Goal: Task Accomplishment & Management: Manage account settings

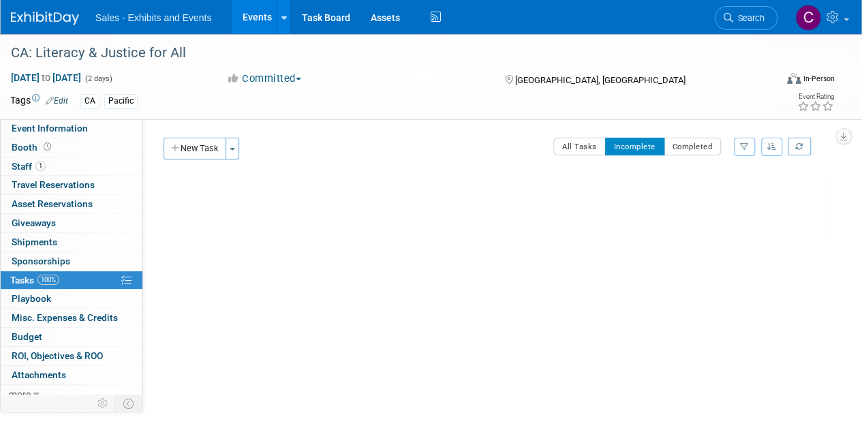
click at [258, 24] on link "Events" at bounding box center [257, 17] width 50 height 34
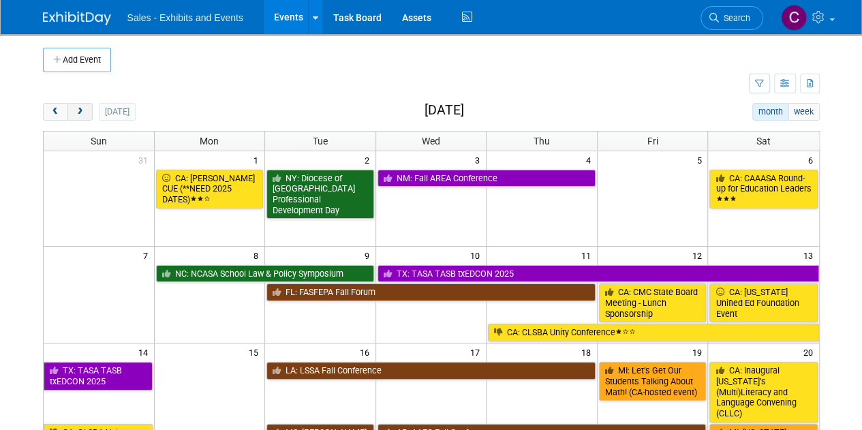
click at [78, 108] on span "next" at bounding box center [80, 112] width 10 height 9
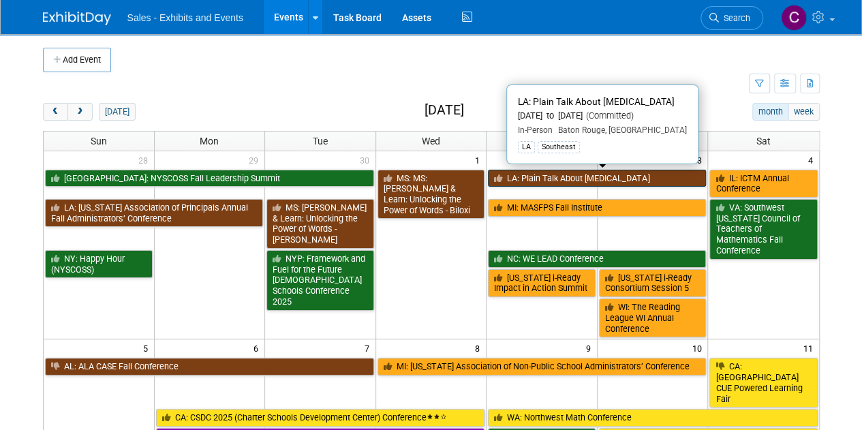
click at [572, 180] on link "LA: Plain Talk About [MEDICAL_DATA]" at bounding box center [597, 179] width 218 height 18
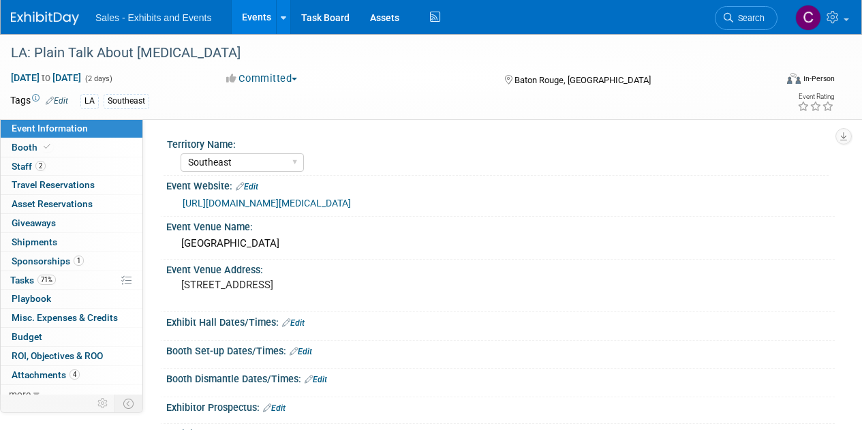
select select "Southeast"
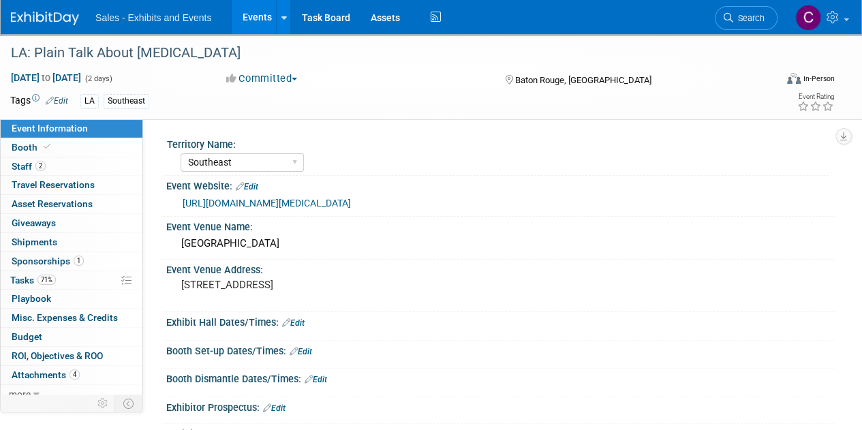
click at [304, 324] on link "Edit" at bounding box center [293, 323] width 22 height 10
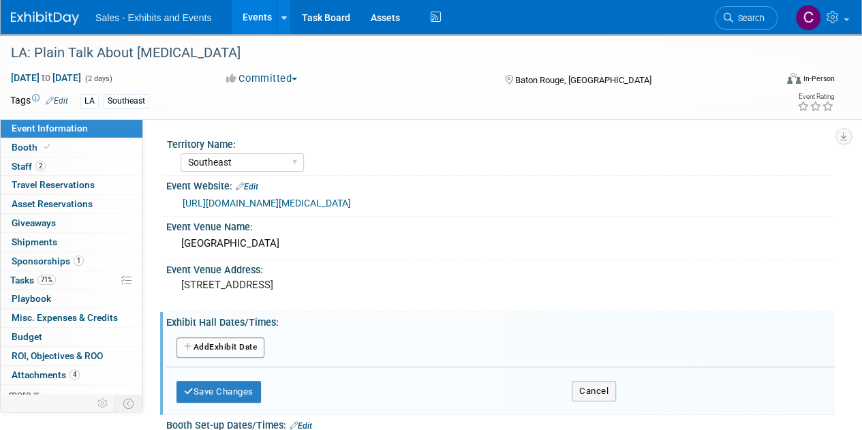
click at [245, 354] on button "Add Another Exhibit Date" at bounding box center [220, 347] width 88 height 20
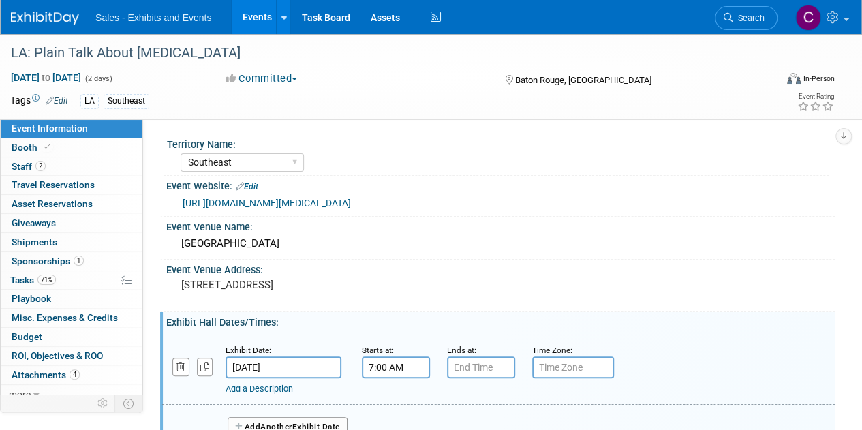
click at [374, 364] on input "7:00 AM" at bounding box center [396, 367] width 68 height 22
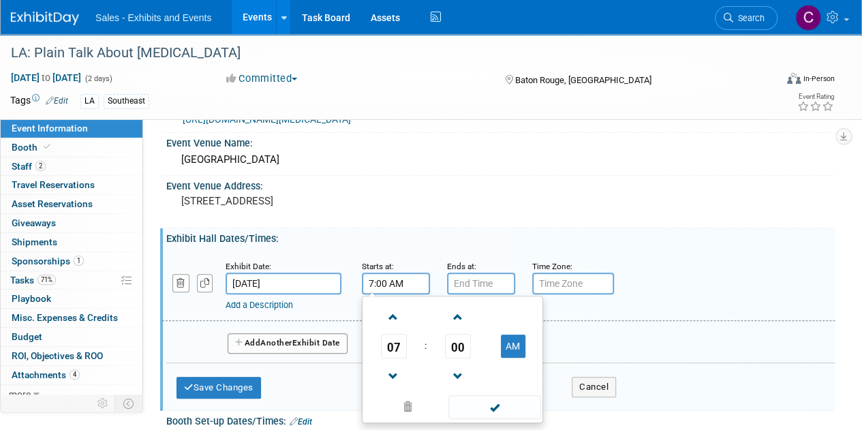
scroll to position [106, 0]
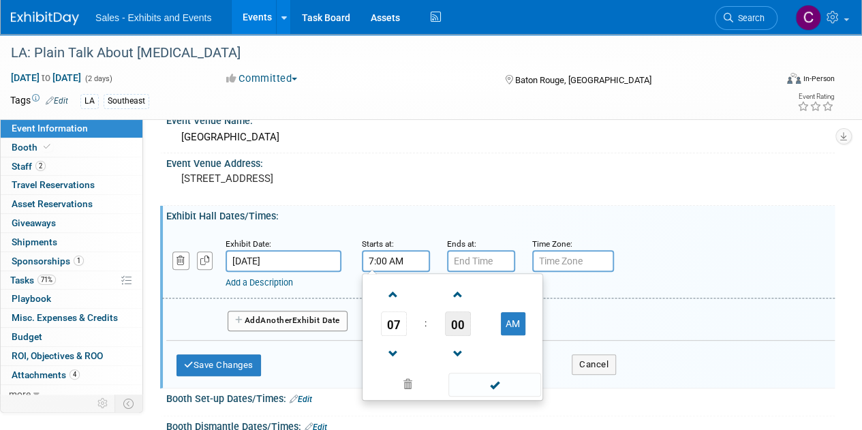
click at [461, 321] on span "00" at bounding box center [458, 323] width 26 height 25
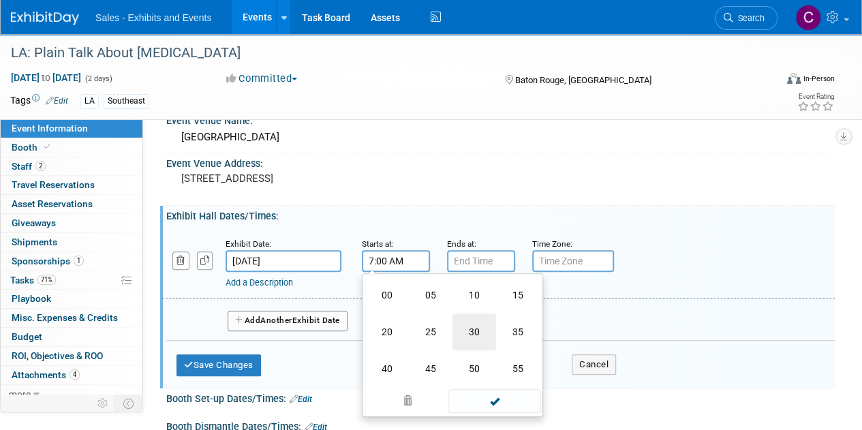
click at [471, 329] on td "30" at bounding box center [474, 331] width 44 height 37
type input "7:30 AM"
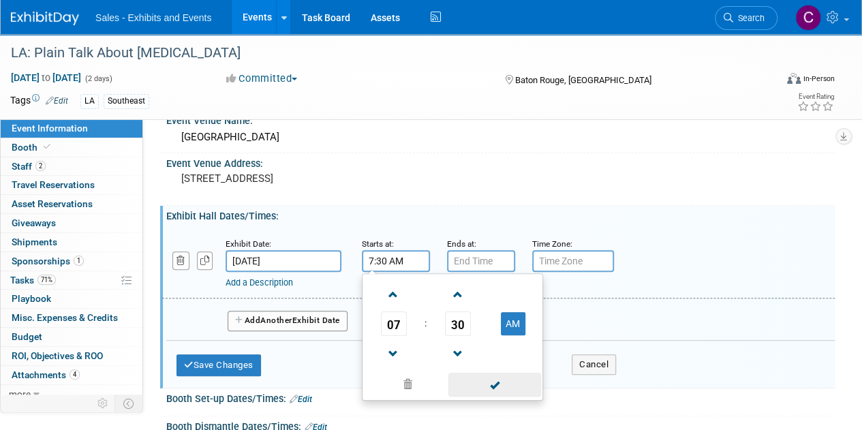
click at [484, 386] on span at bounding box center [494, 385] width 92 height 24
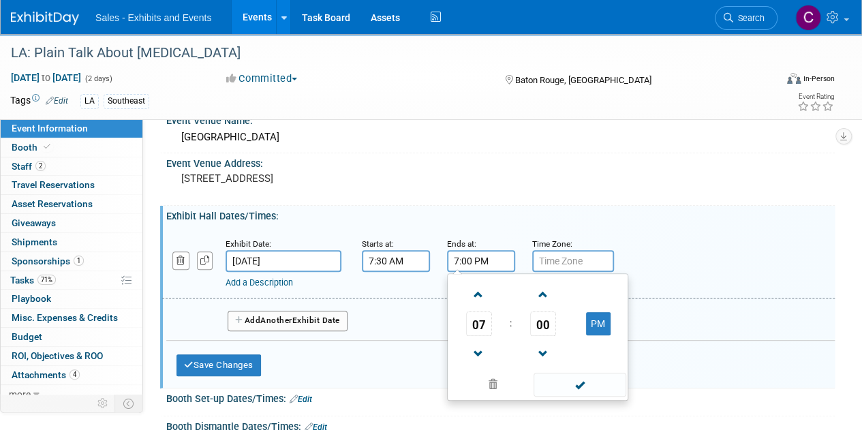
click at [477, 262] on input "7:00 PM" at bounding box center [481, 261] width 68 height 22
click at [480, 342] on span at bounding box center [479, 354] width 24 height 24
type input "4:00 PM"
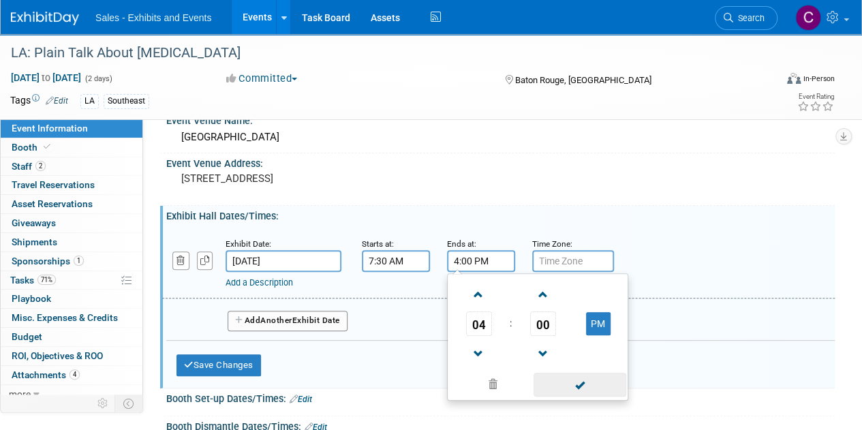
click at [578, 374] on span at bounding box center [579, 385] width 92 height 24
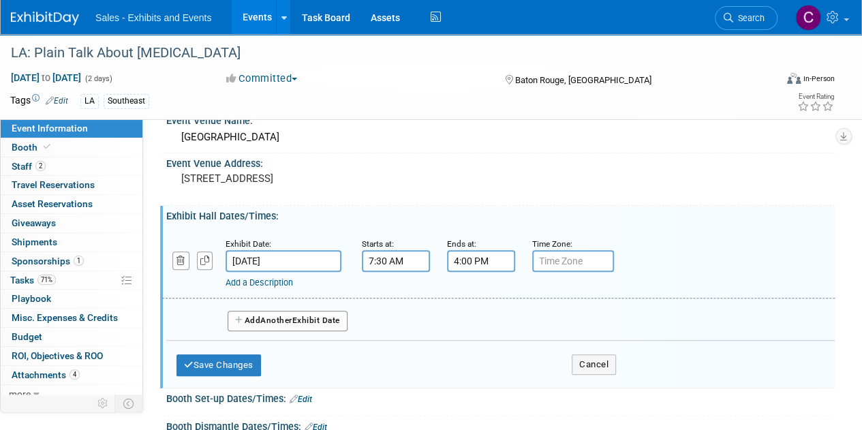
click at [283, 315] on span "Another" at bounding box center [276, 320] width 32 height 10
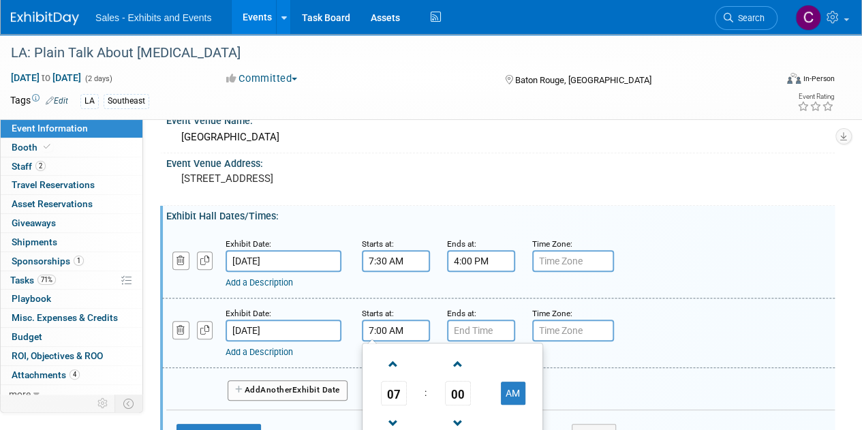
click at [394, 326] on input "7:00 AM" at bounding box center [396, 330] width 68 height 22
click at [455, 386] on span "00" at bounding box center [458, 393] width 26 height 25
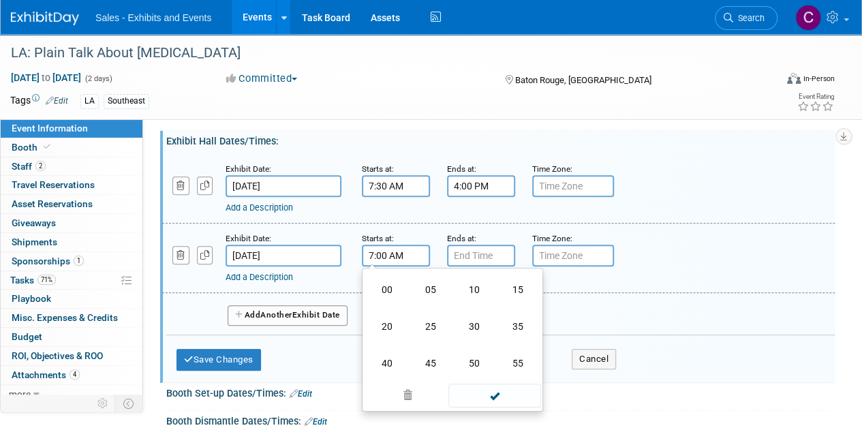
scroll to position [193, 0]
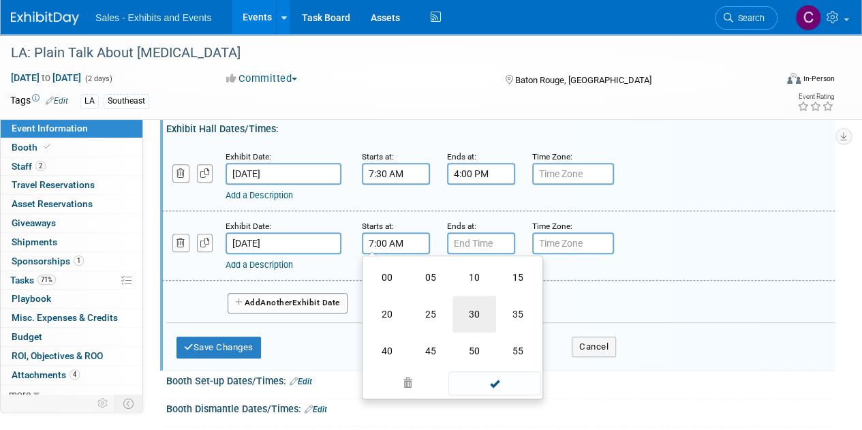
click at [477, 309] on td "30" at bounding box center [474, 314] width 44 height 37
type input "7:30 AM"
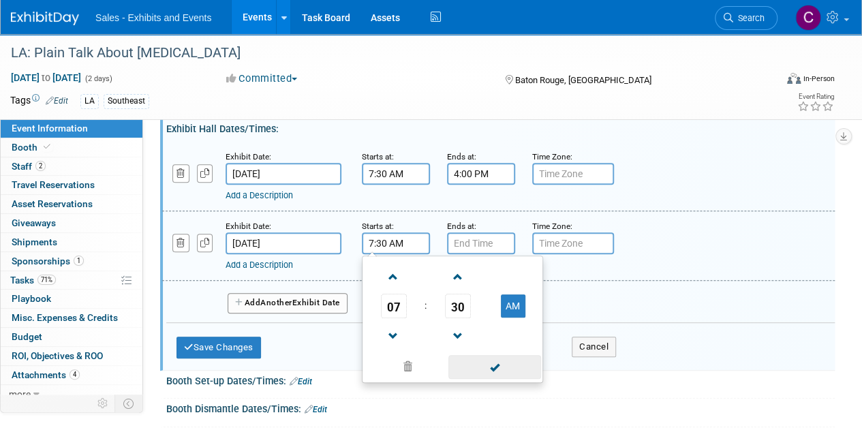
click at [497, 365] on span at bounding box center [494, 367] width 92 height 24
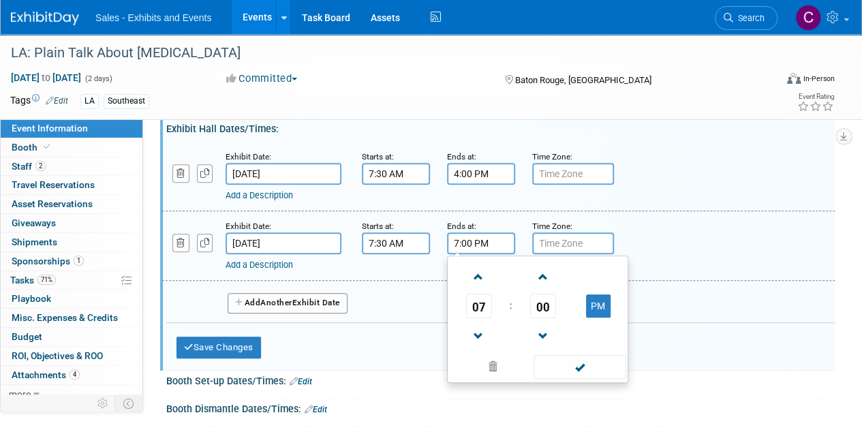
click at [479, 250] on input "7:00 PM" at bounding box center [481, 243] width 68 height 22
click at [481, 283] on span at bounding box center [479, 277] width 24 height 24
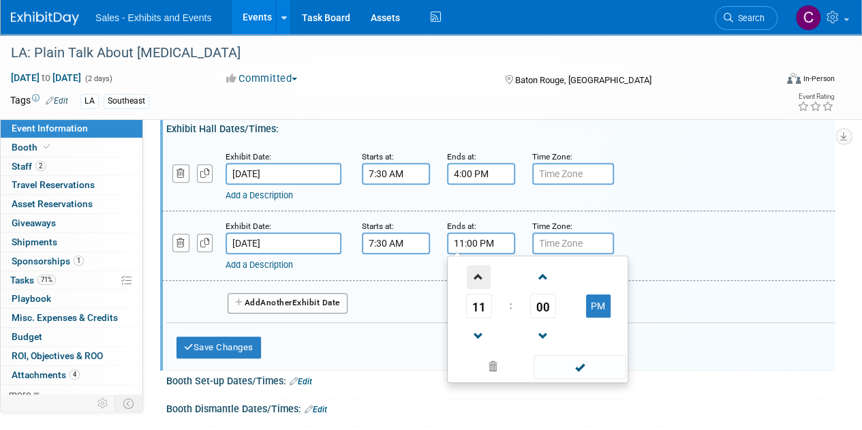
click at [481, 283] on span at bounding box center [479, 277] width 24 height 24
drag, startPoint x: 607, startPoint y: 306, endPoint x: 591, endPoint y: 351, distance: 47.6
click at [606, 305] on button "AM" at bounding box center [598, 305] width 25 height 23
type input "12:00 PM"
click at [590, 355] on span at bounding box center [579, 367] width 92 height 24
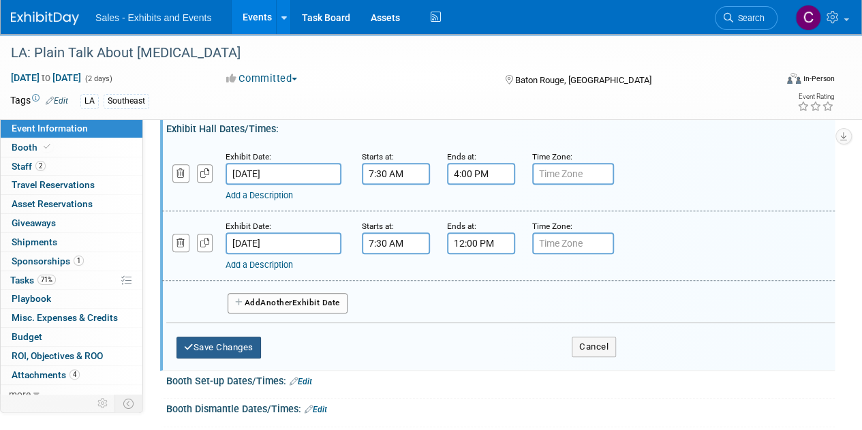
click at [214, 338] on button "Save Changes" at bounding box center [218, 347] width 84 height 22
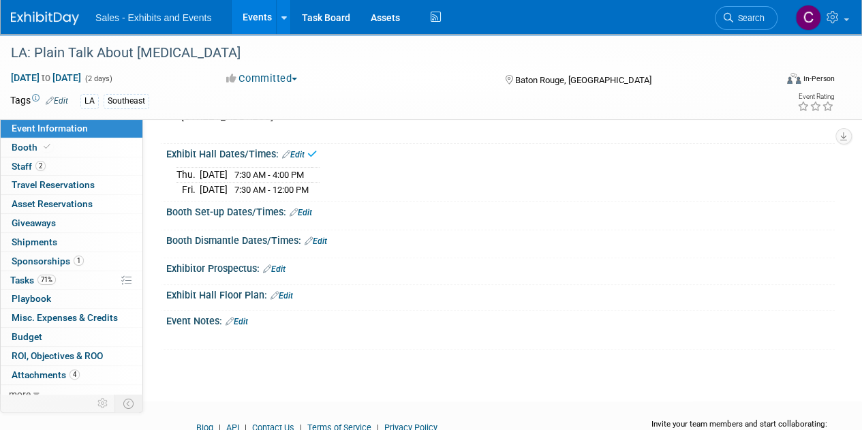
scroll to position [141, 0]
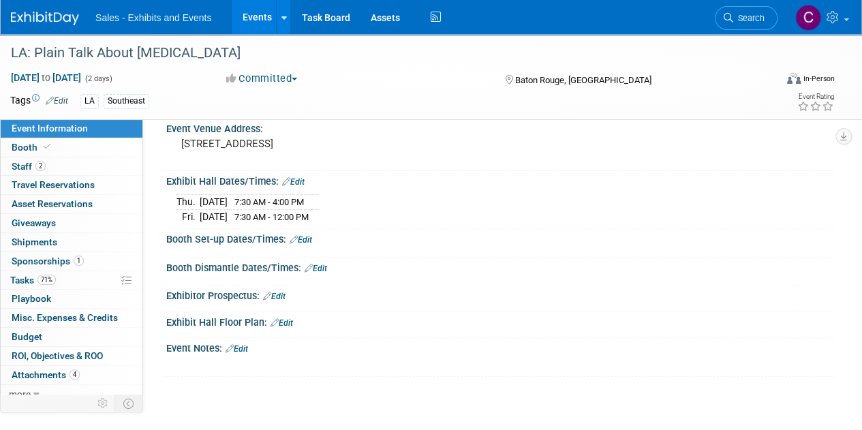
click at [315, 234] on div "Booth Set-up Dates/Times: Edit" at bounding box center [500, 238] width 668 height 18
click at [302, 236] on link "Edit" at bounding box center [300, 240] width 22 height 10
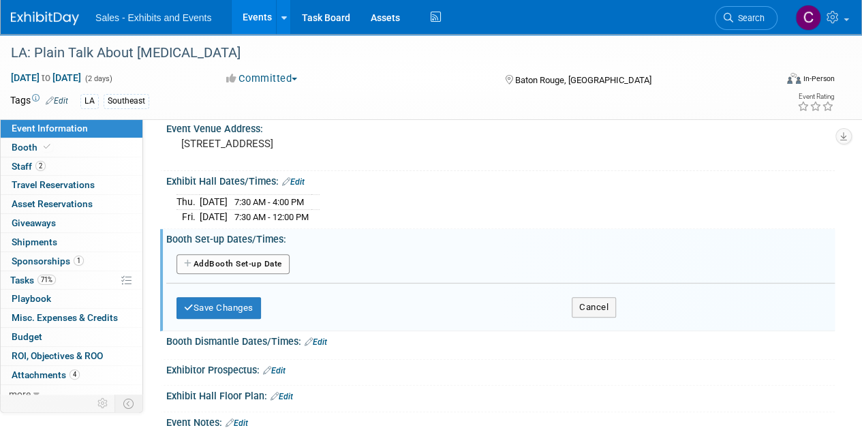
click at [247, 264] on button "Add Another Booth Set-up Date" at bounding box center [232, 264] width 113 height 20
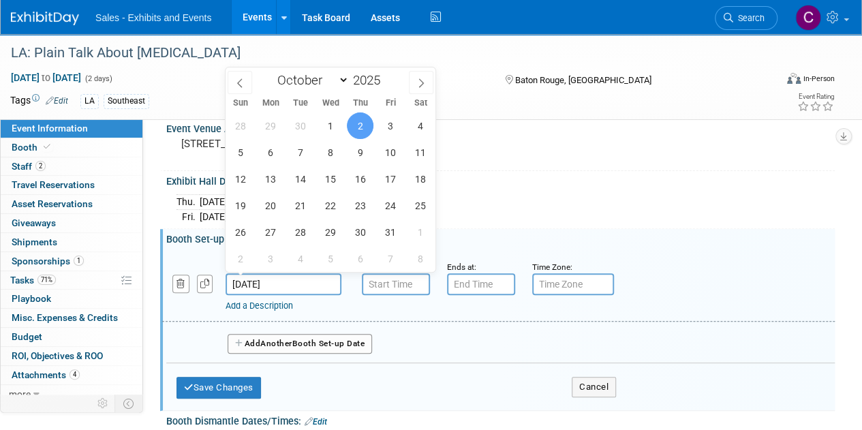
click at [275, 275] on input "Oct 2, 2025" at bounding box center [283, 284] width 116 height 22
click at [327, 121] on span "1" at bounding box center [330, 125] width 27 height 27
type input "[DATE]"
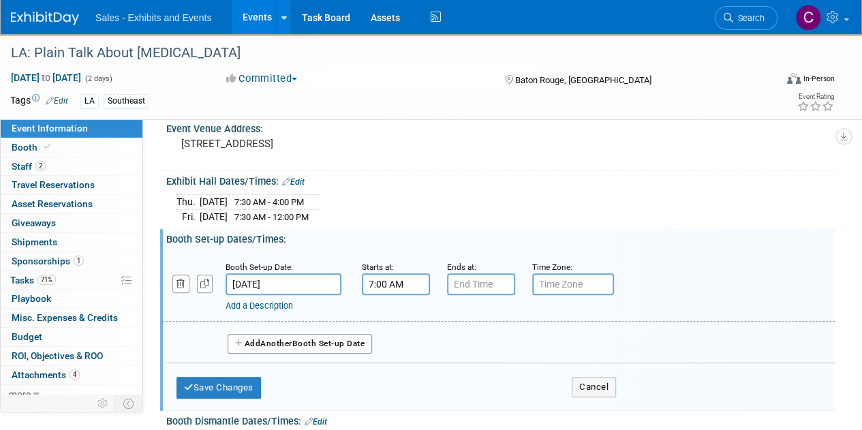
click at [392, 286] on input "7:00 AM" at bounding box center [396, 284] width 68 height 22
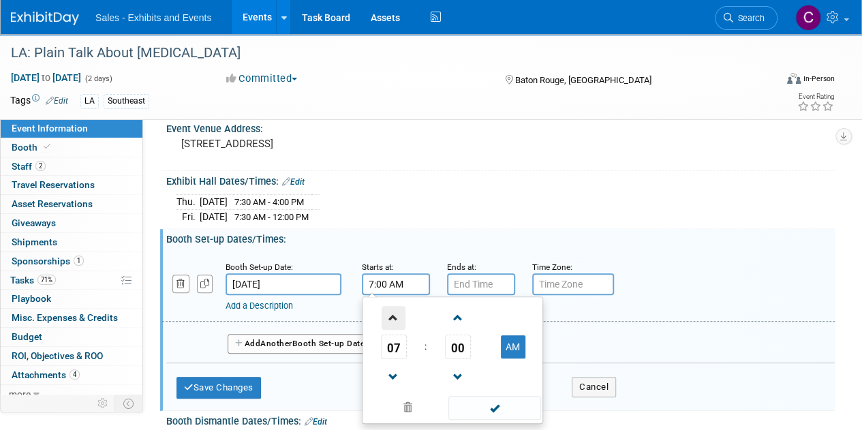
click at [394, 310] on span at bounding box center [393, 318] width 24 height 24
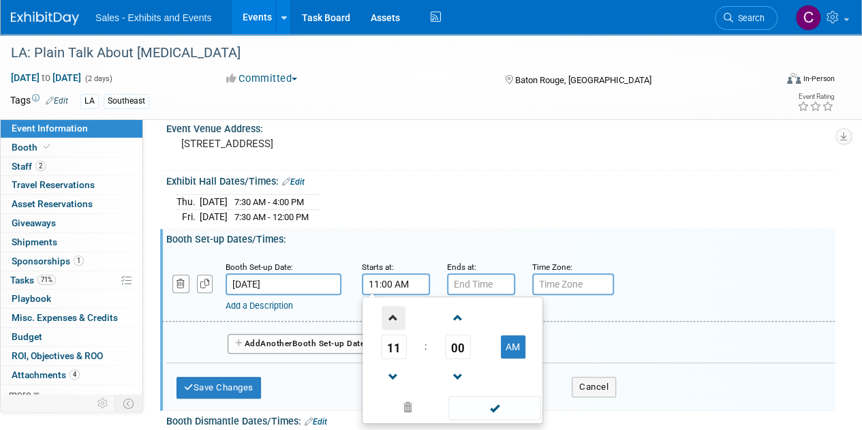
type input "12:00 PM"
click at [482, 283] on input "7:00 PM" at bounding box center [481, 284] width 68 height 22
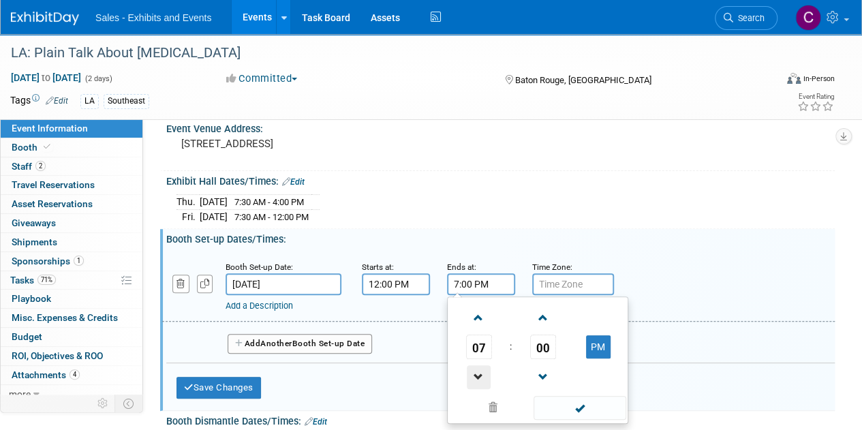
click at [478, 371] on span at bounding box center [479, 377] width 24 height 24
type input "6:00 PM"
click at [580, 412] on span at bounding box center [579, 408] width 92 height 24
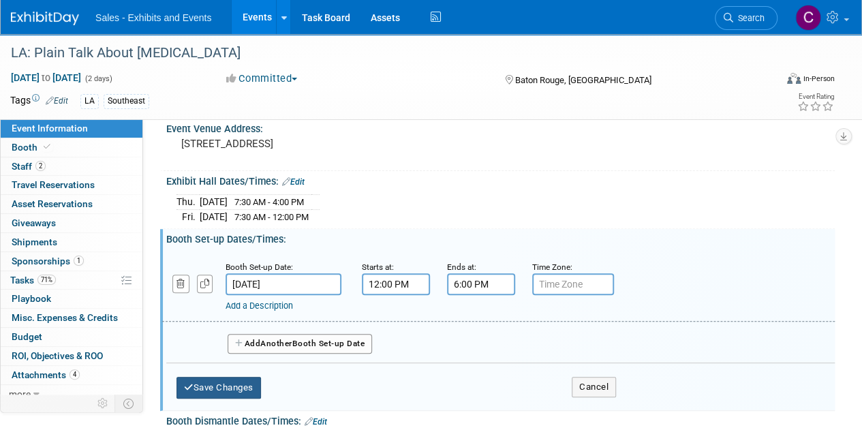
click at [234, 379] on button "Save Changes" at bounding box center [218, 388] width 84 height 22
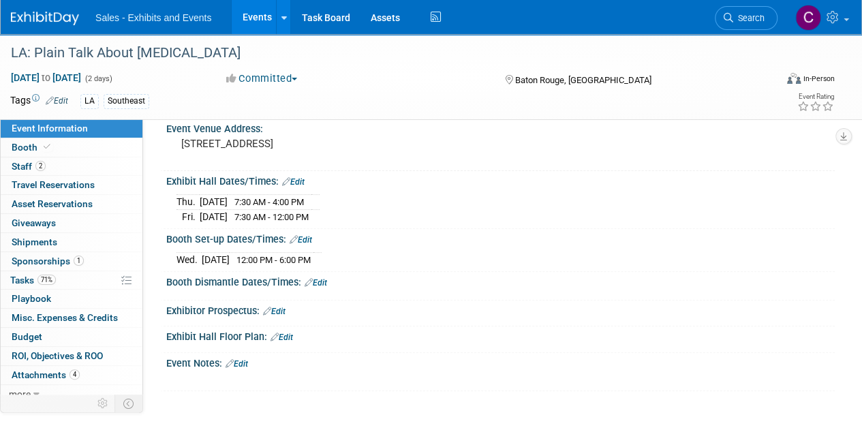
click at [324, 278] on link "Edit" at bounding box center [315, 283] width 22 height 10
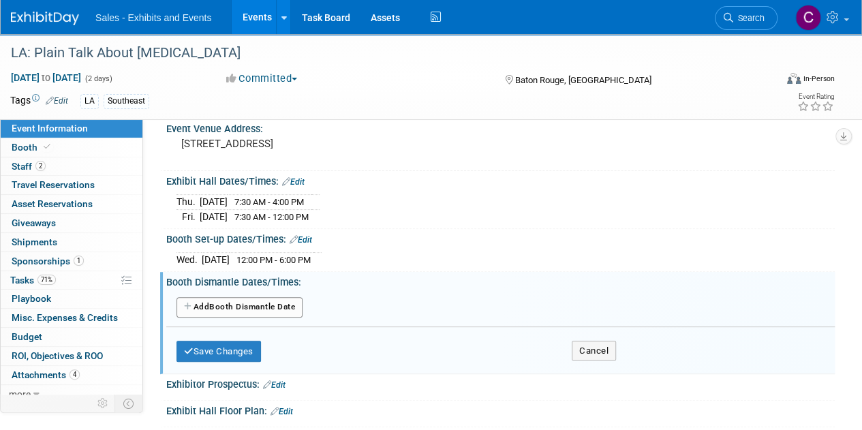
click at [242, 305] on button "Add Another Booth Dismantle Date" at bounding box center [239, 307] width 126 height 20
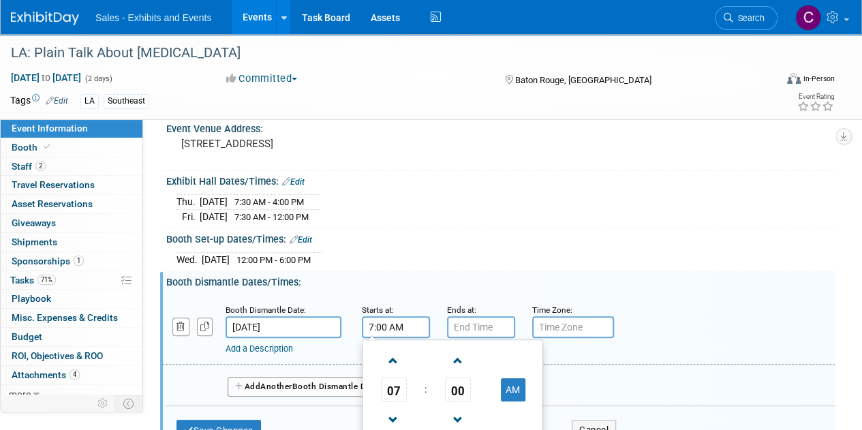
click at [403, 325] on input "7:00 AM" at bounding box center [396, 327] width 68 height 22
click at [388, 354] on span at bounding box center [393, 361] width 24 height 24
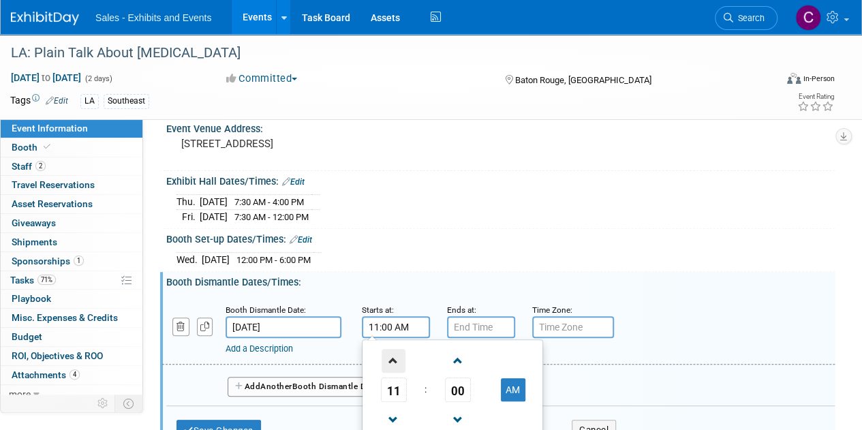
click at [388, 354] on span at bounding box center [393, 361] width 24 height 24
type input "12:00 PM"
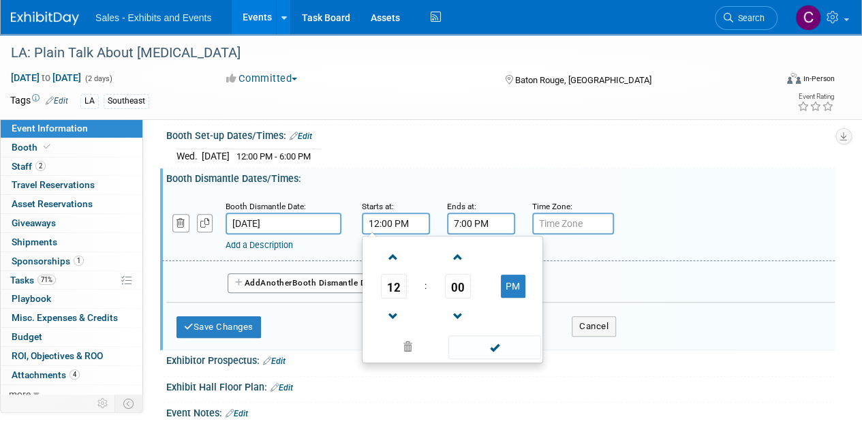
click at [482, 214] on input "7:00 PM" at bounding box center [481, 224] width 68 height 22
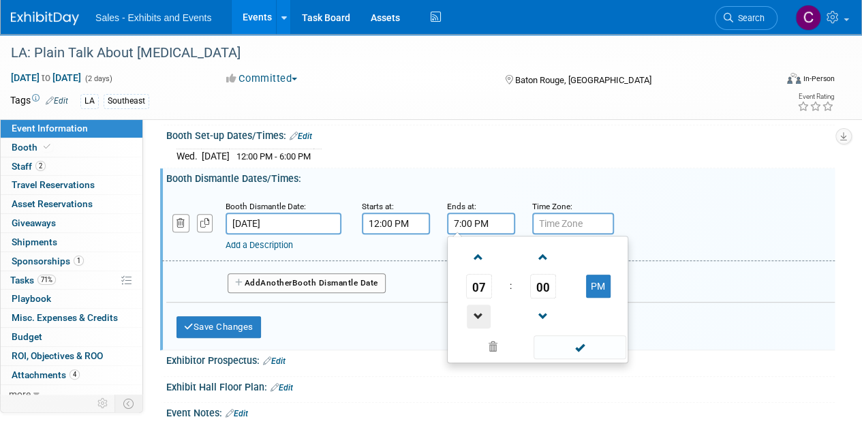
click at [482, 304] on span at bounding box center [479, 316] width 24 height 24
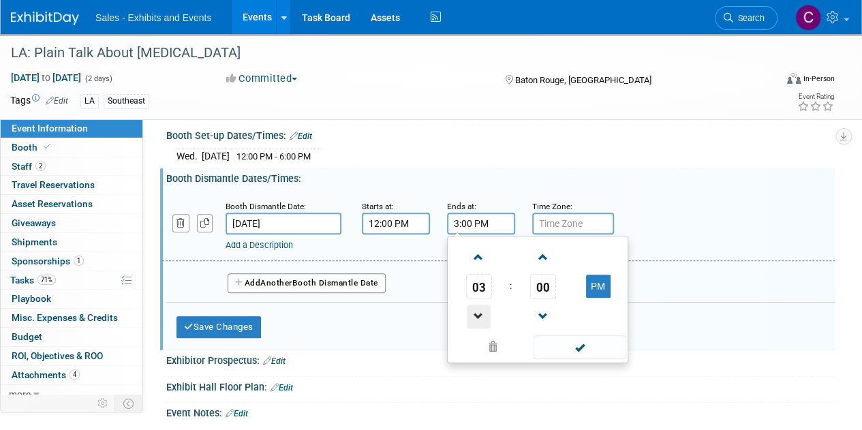
type input "2:00 PM"
drag, startPoint x: 579, startPoint y: 343, endPoint x: 435, endPoint y: 331, distance: 144.9
click at [579, 343] on span at bounding box center [579, 347] width 92 height 24
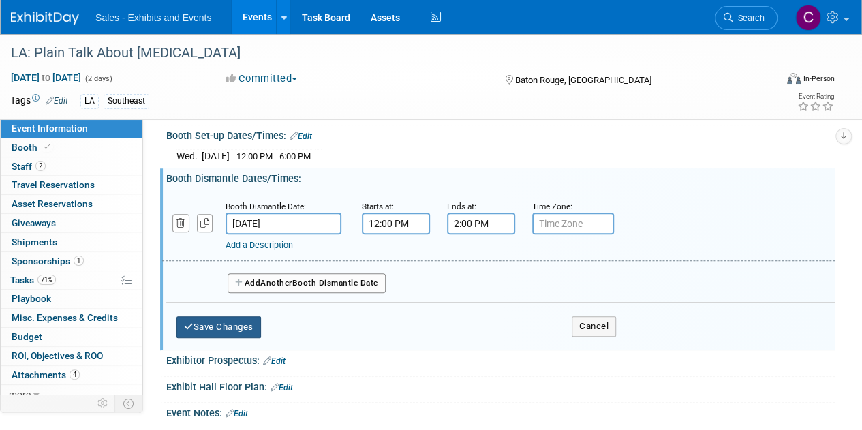
click at [236, 319] on button "Save Changes" at bounding box center [218, 327] width 84 height 22
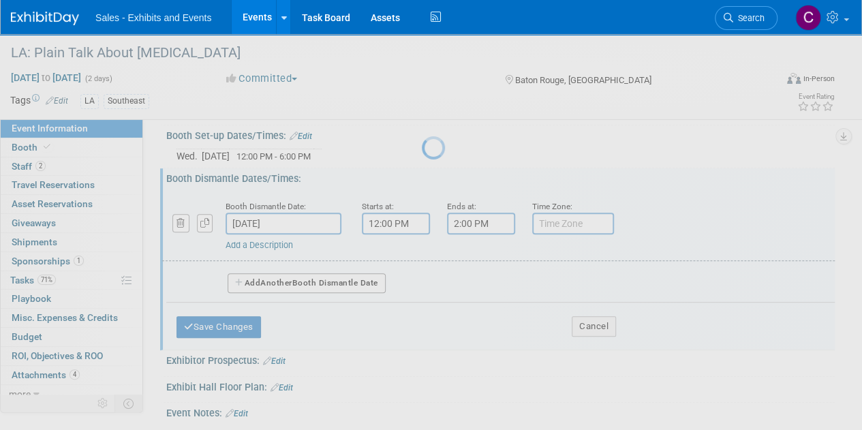
scroll to position [241, 0]
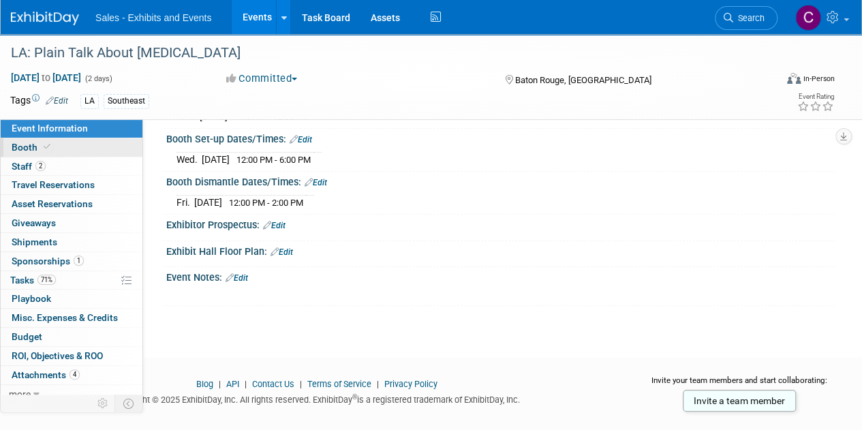
click at [35, 147] on span "Booth" at bounding box center [33, 147] width 42 height 11
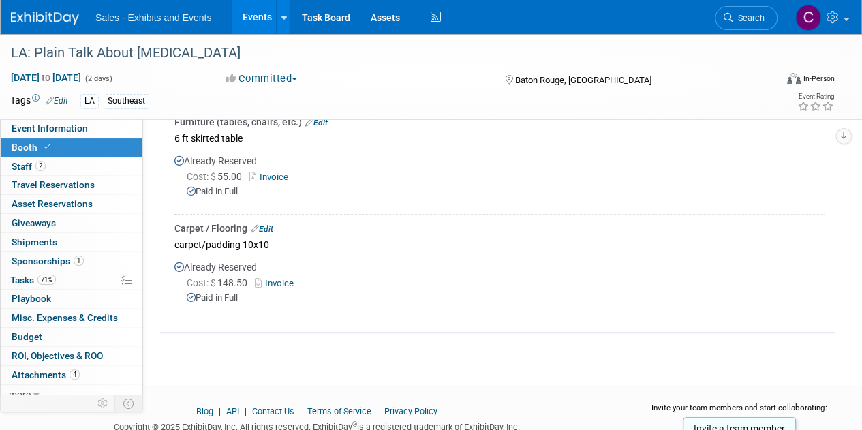
scroll to position [0, 0]
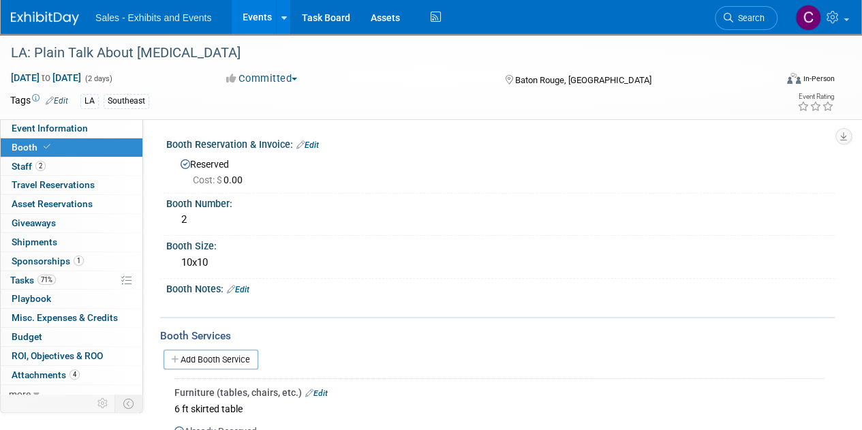
click at [255, 15] on link "Events" at bounding box center [257, 17] width 50 height 34
